Goal: Task Accomplishment & Management: Use online tool/utility

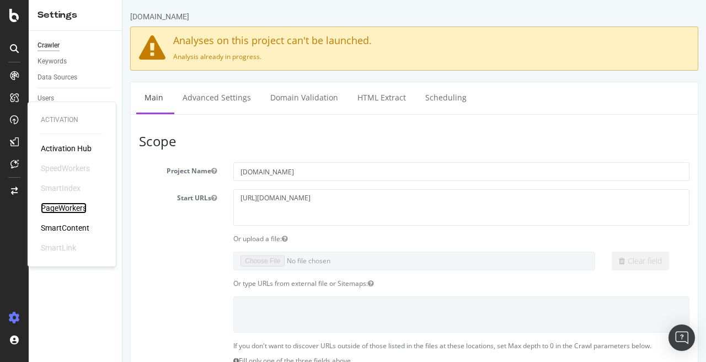
click at [71, 203] on div "PageWorkers" at bounding box center [64, 207] width 46 height 11
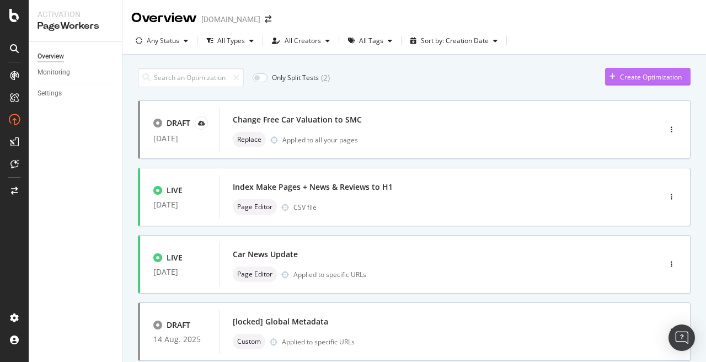
click at [644, 81] on div "Create Optimization" at bounding box center [651, 76] width 62 height 9
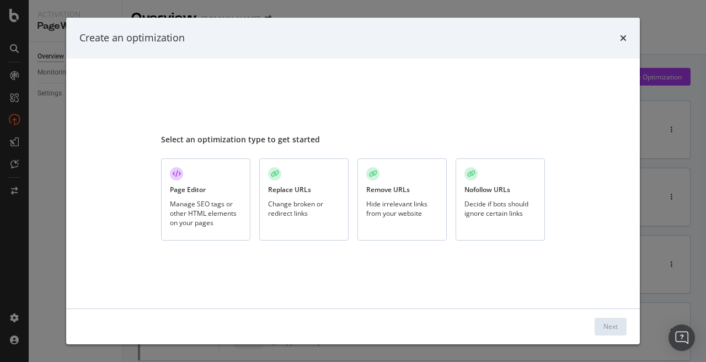
click at [220, 209] on div "Manage SEO tags or other HTML elements on your pages" at bounding box center [206, 213] width 72 height 28
click at [607, 327] on div "Next" at bounding box center [610, 325] width 14 height 9
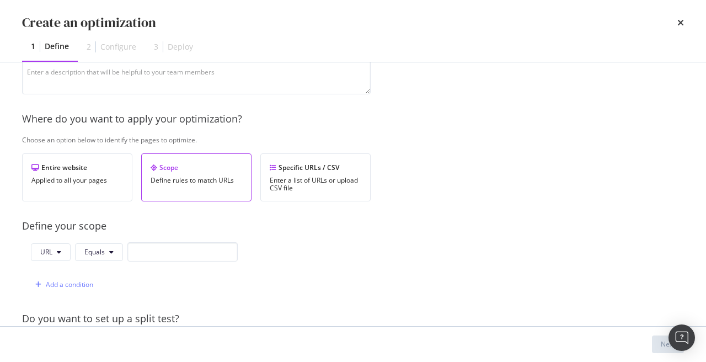
scroll to position [87, 0]
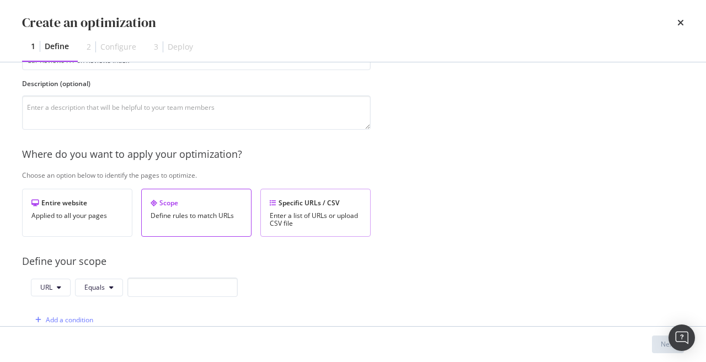
type input "Car Reviews H1 on Reviews index"
click at [315, 206] on div "Specific URLs / CSV" at bounding box center [315, 202] width 91 height 9
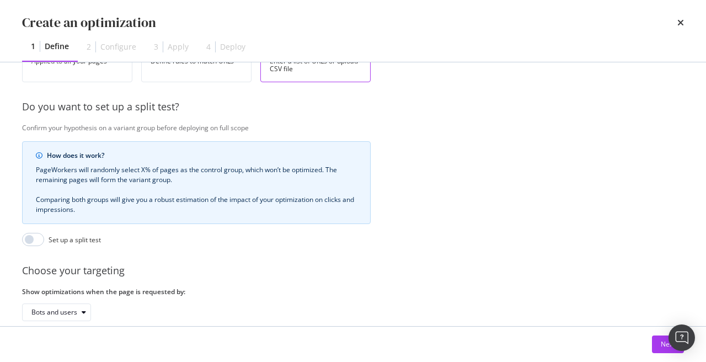
scroll to position [301, 0]
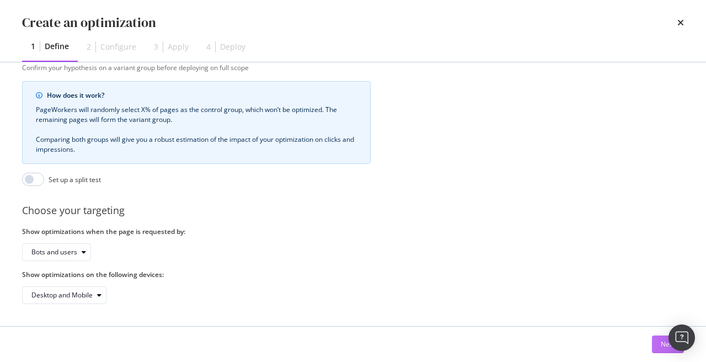
click at [657, 340] on button "Next" at bounding box center [667, 344] width 32 height 18
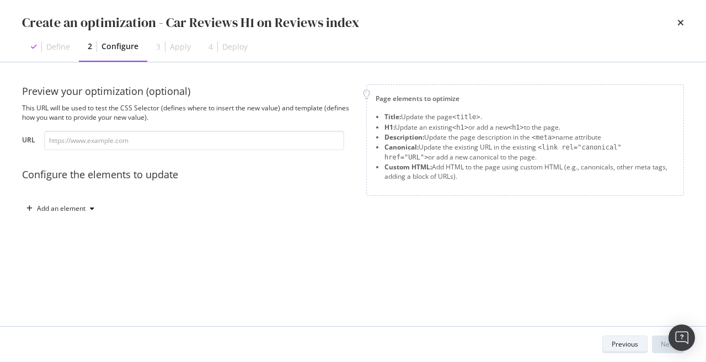
scroll to position [0, 0]
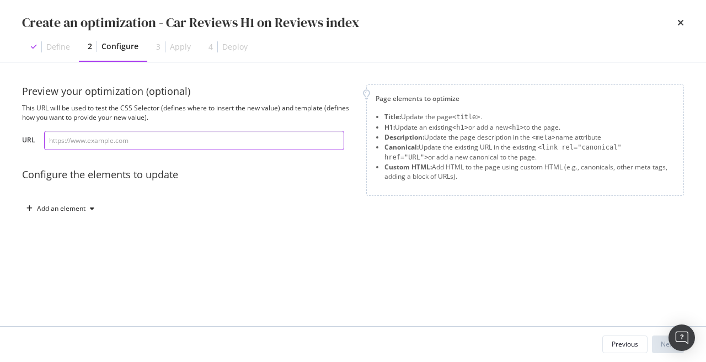
click at [163, 146] on input "modal" at bounding box center [194, 140] width 300 height 19
paste input "https://www.autoexpress.co.uk/car-reviews"
type input "https://www.autoexpress.co.uk/car-reviews"
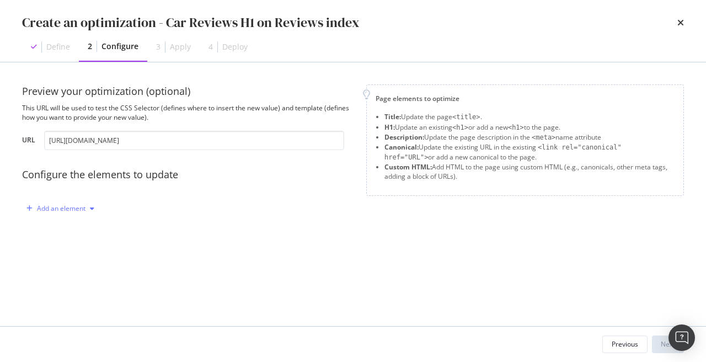
click at [76, 209] on div "Add an element" at bounding box center [61, 208] width 49 height 7
click at [68, 242] on div "H1" at bounding box center [66, 247] width 74 height 14
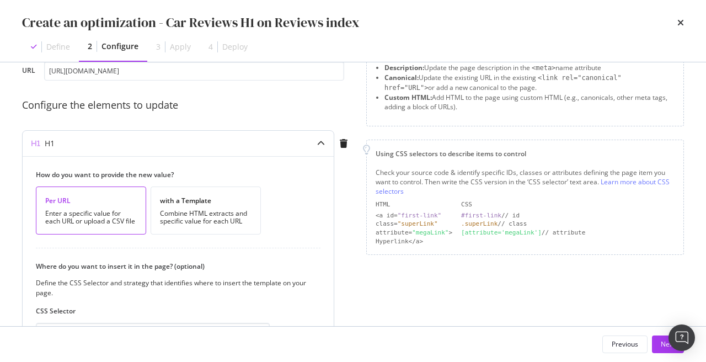
scroll to position [159, 0]
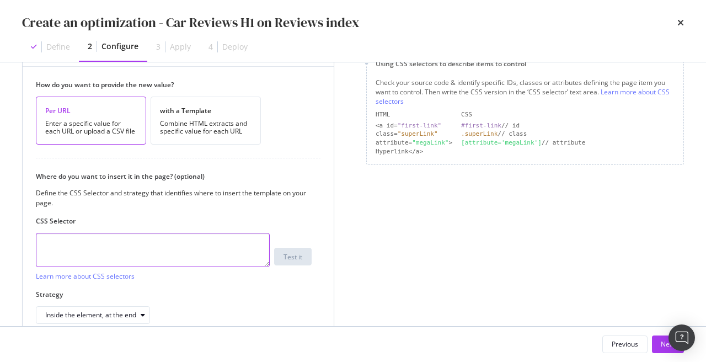
click at [188, 245] on textarea "modal" at bounding box center [153, 250] width 234 height 34
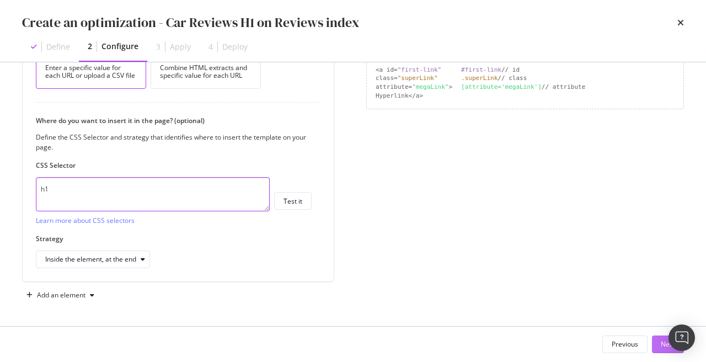
type textarea "h1"
click at [657, 344] on button "Next" at bounding box center [667, 344] width 32 height 18
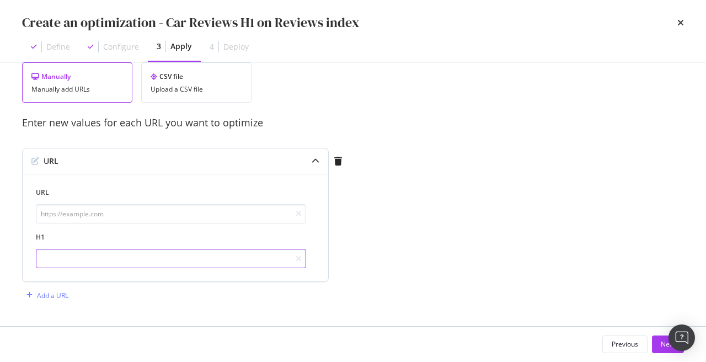
click at [80, 252] on input "modal" at bounding box center [171, 258] width 270 height 19
type input "Car Reviews"
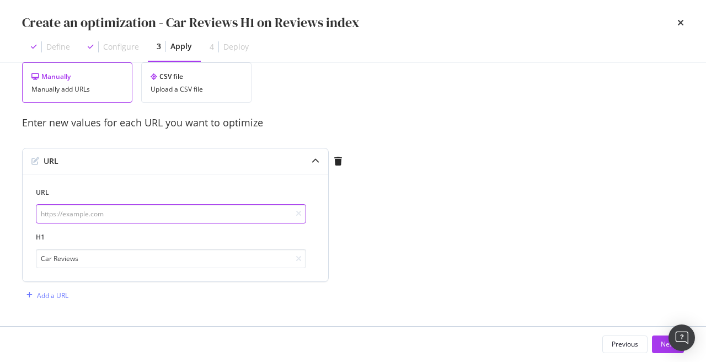
click at [76, 216] on input "modal" at bounding box center [171, 213] width 270 height 19
paste input "https://www.autoexpress.co.uk/car-reviews"
type input "https://www.autoexpress.co.uk/car-reviews"
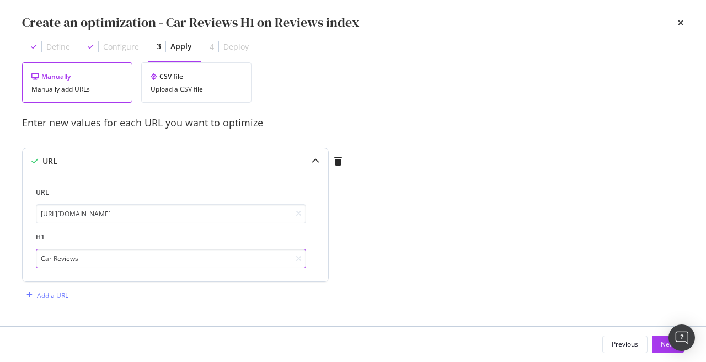
click at [132, 262] on input "Car Reviews" at bounding box center [171, 258] width 270 height 19
click at [656, 346] on button "Next" at bounding box center [667, 344] width 32 height 18
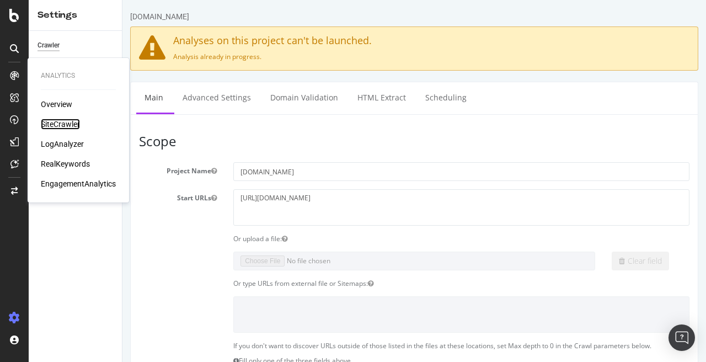
click at [52, 127] on div "SiteCrawler" at bounding box center [60, 124] width 39 height 11
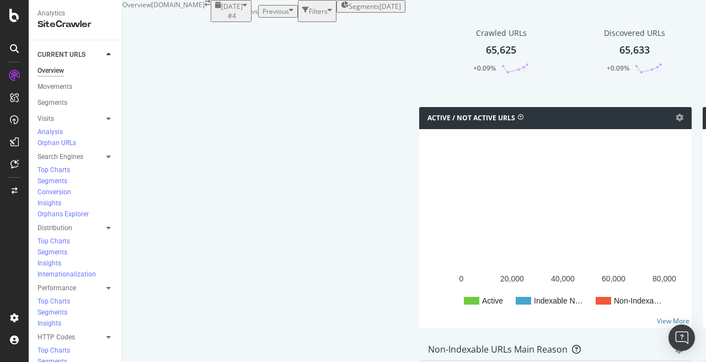
scroll to position [1237, 0]
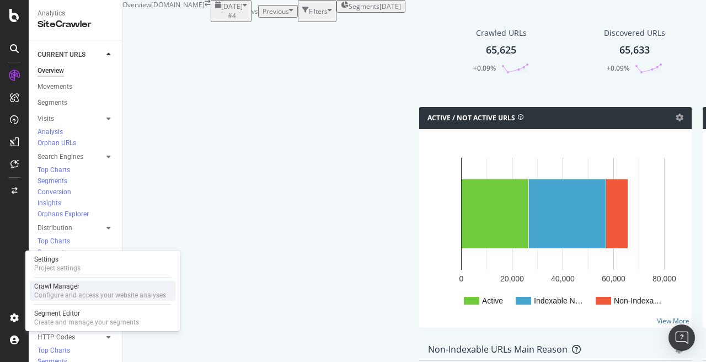
click at [74, 289] on div "Crawl Manager" at bounding box center [100, 286] width 132 height 9
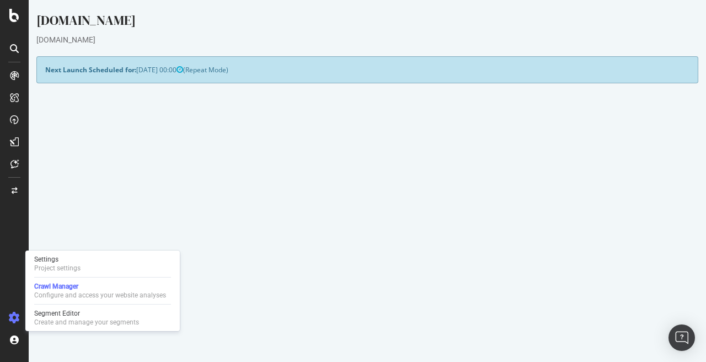
click at [512, 305] on link "Watch Live Stats" at bounding box center [535, 309] width 75 height 18
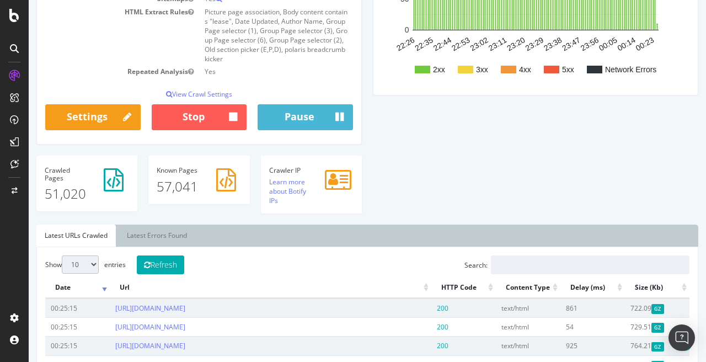
scroll to position [339, 0]
